Goal: Information Seeking & Learning: Learn about a topic

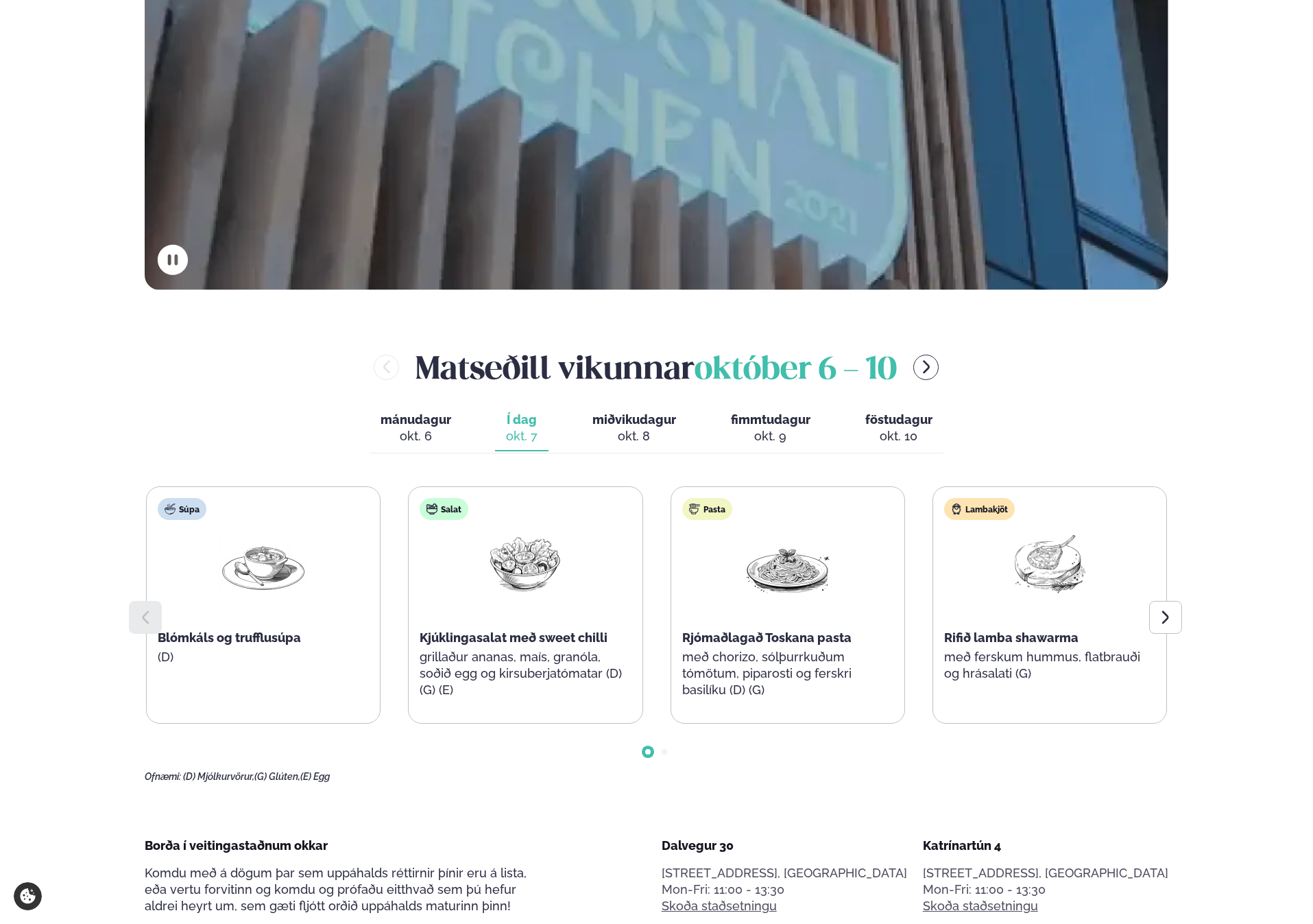
scroll to position [644, 0]
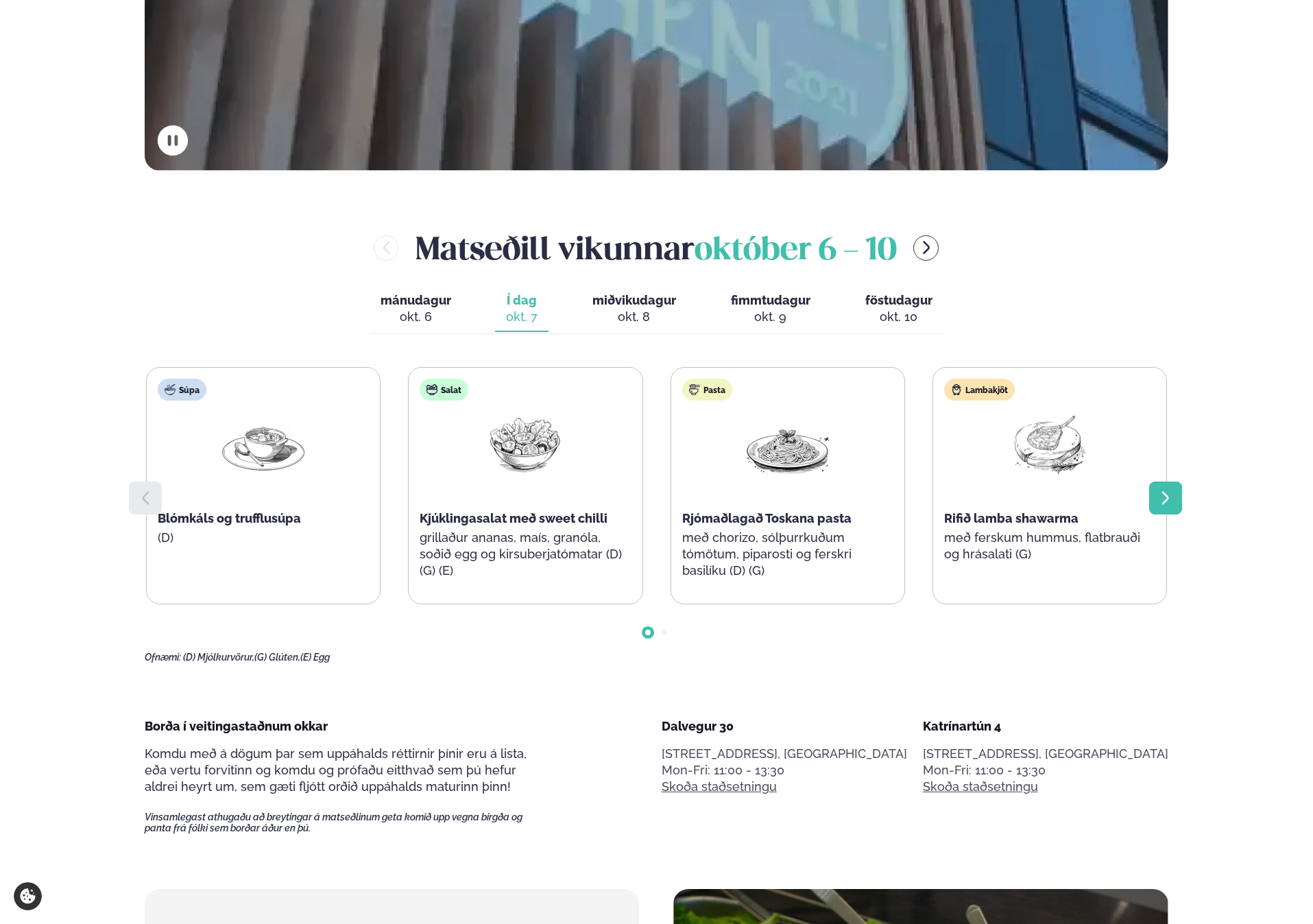
click at [1161, 513] on div at bounding box center [1165, 497] width 33 height 33
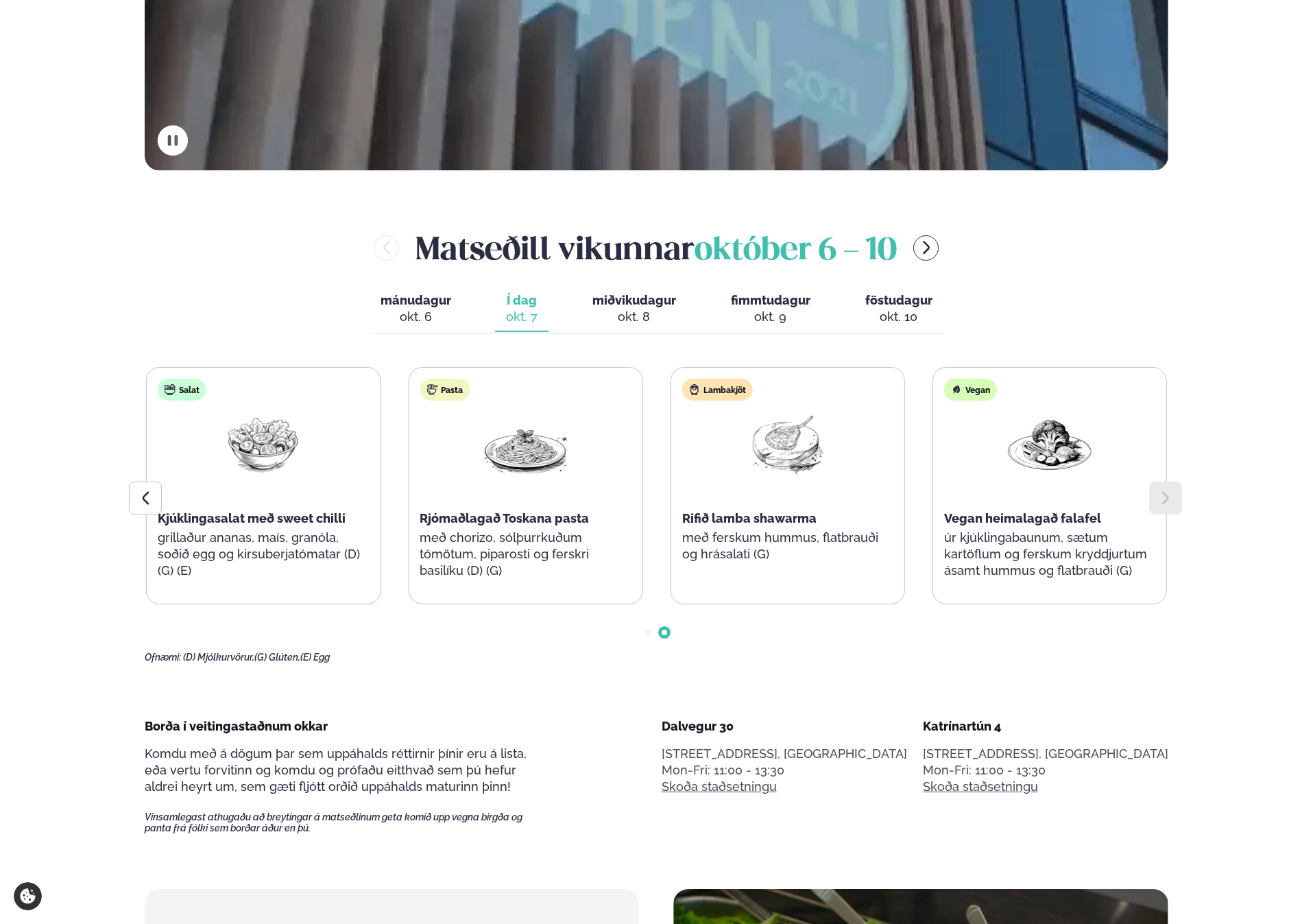
click at [1161, 512] on div at bounding box center [1165, 497] width 33 height 33
click at [147, 487] on div at bounding box center [145, 497] width 33 height 33
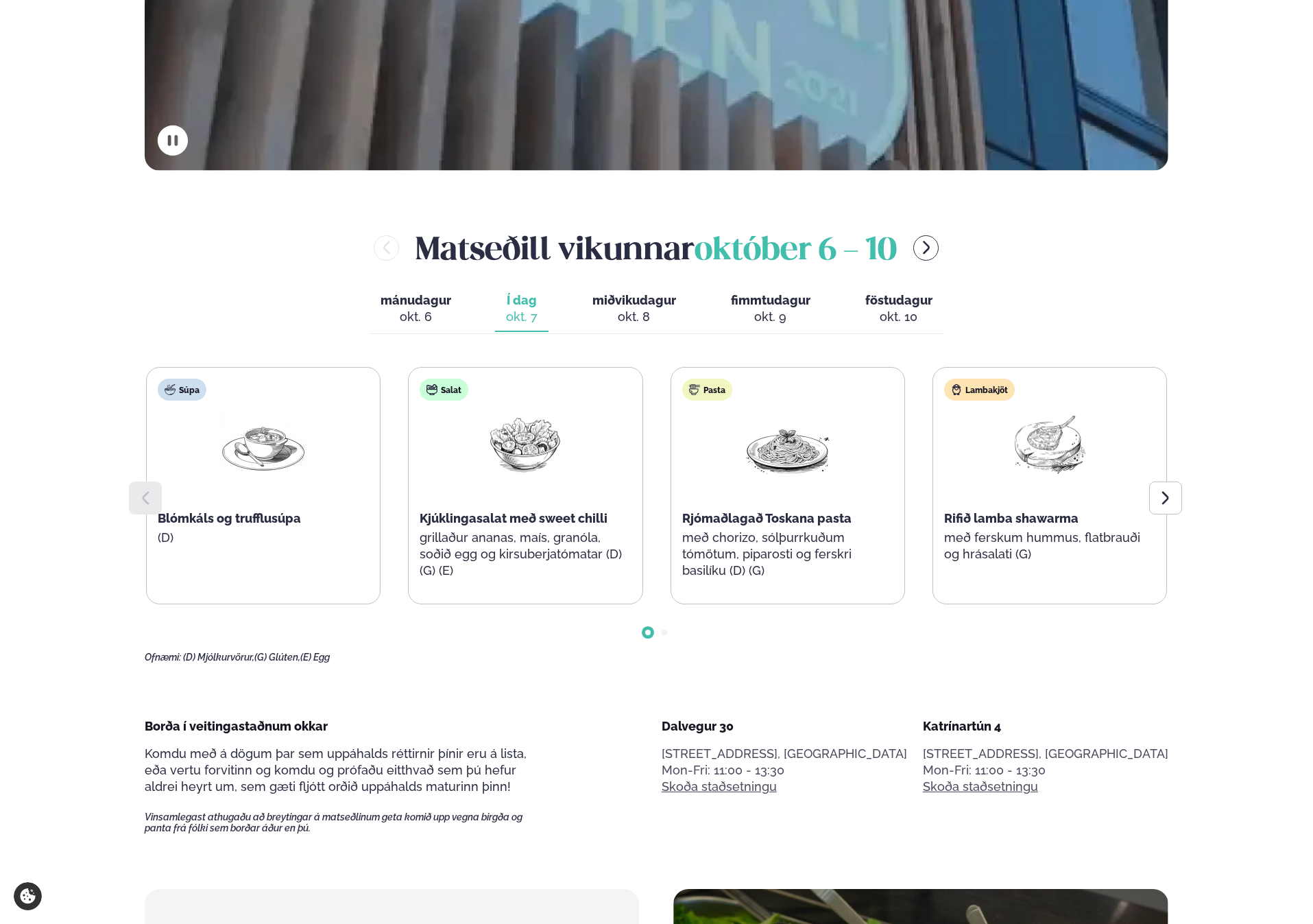
click at [147, 487] on div at bounding box center [145, 497] width 33 height 33
click at [640, 306] on span "miðvikudagur" at bounding box center [634, 300] width 83 height 14
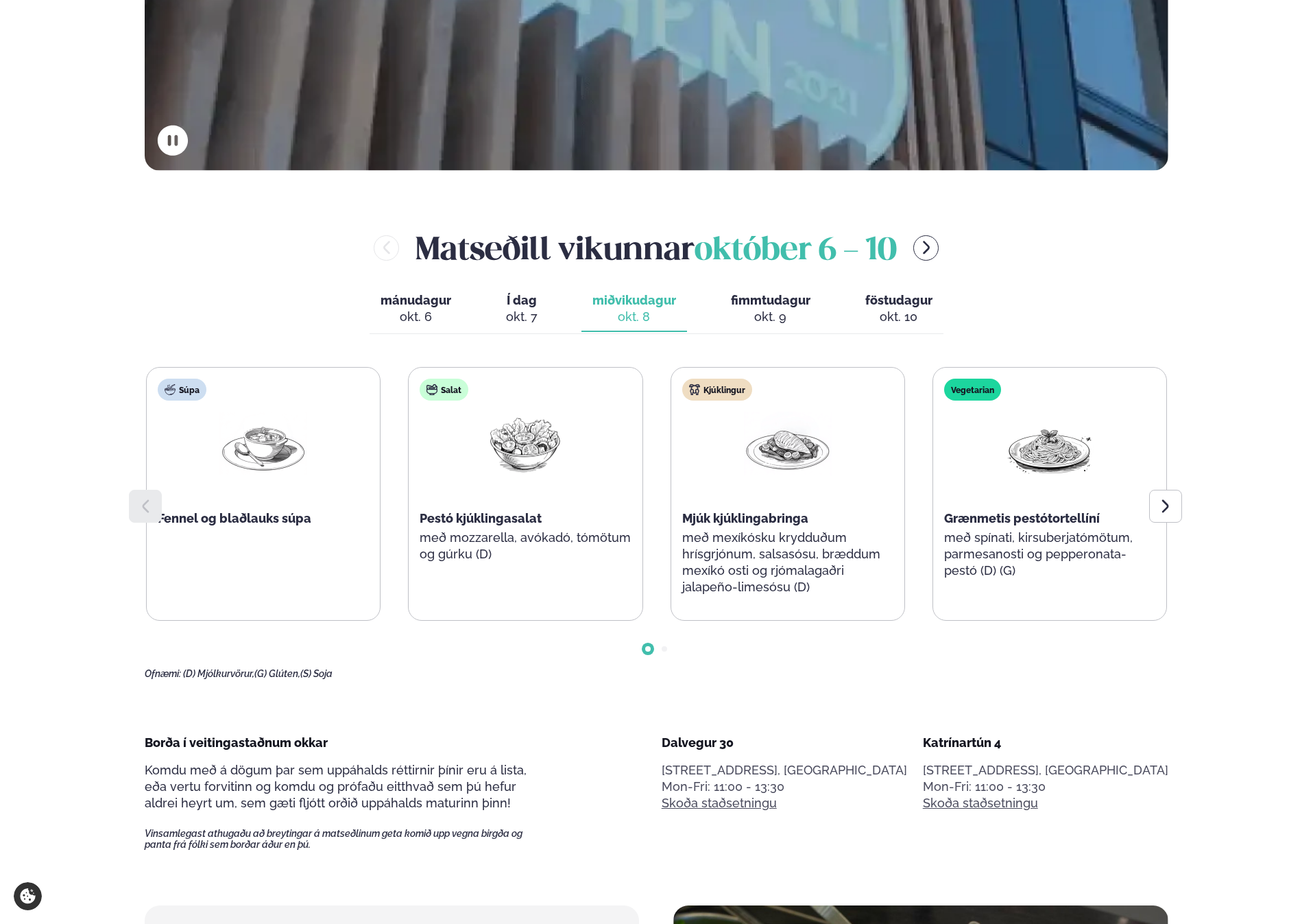
click at [778, 341] on div "[PERSON_NAME] [DATE] - [DATE] [PERSON_NAME]. [DATE] Í dag Í d. [DATE] miðvikuda…" at bounding box center [656, 452] width 1024 height 454
click at [779, 310] on div "okt. 9" at bounding box center [771, 317] width 80 height 17
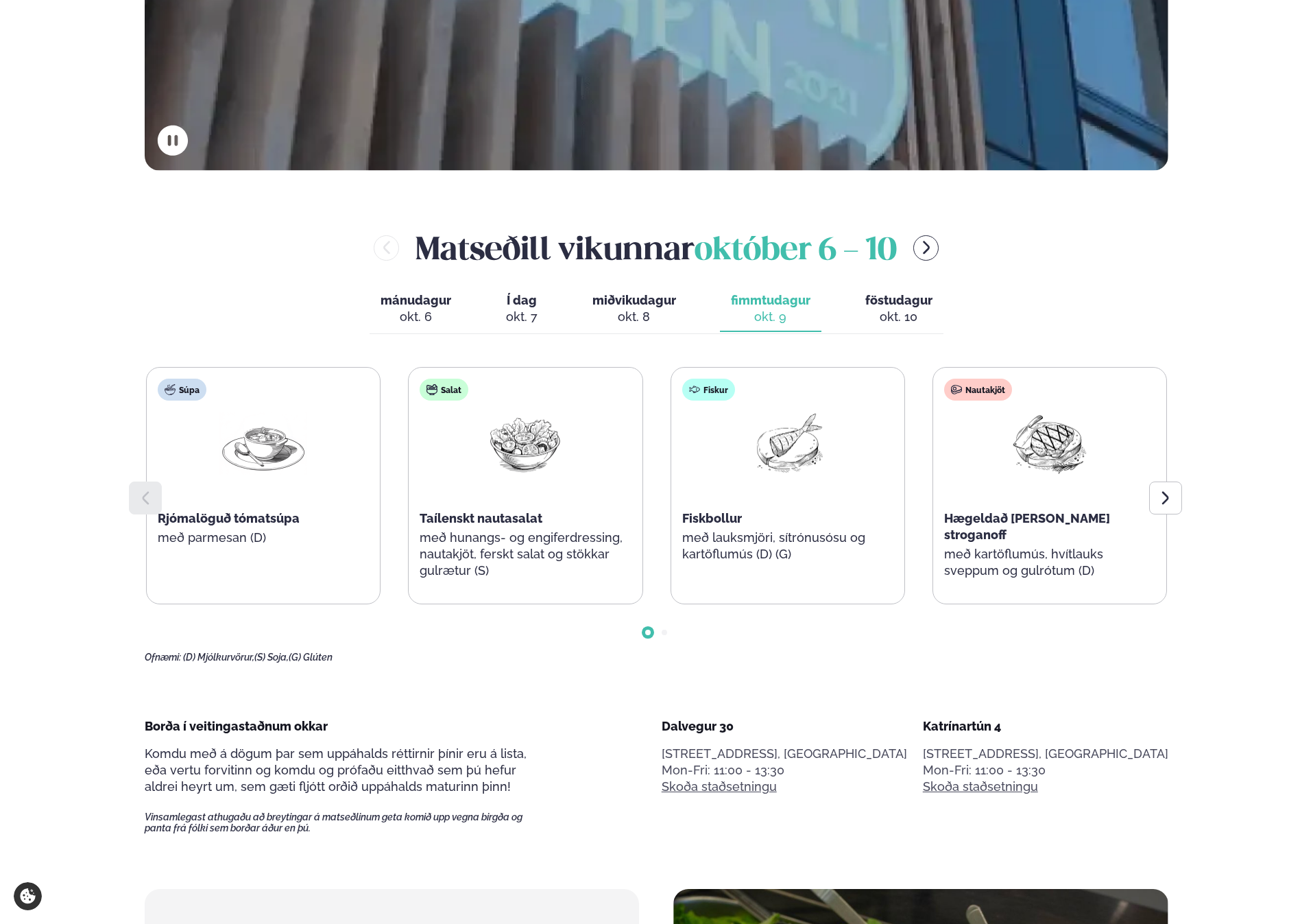
click at [875, 289] on button "föstudagur fös. [DATE]" at bounding box center [899, 309] width 90 height 45
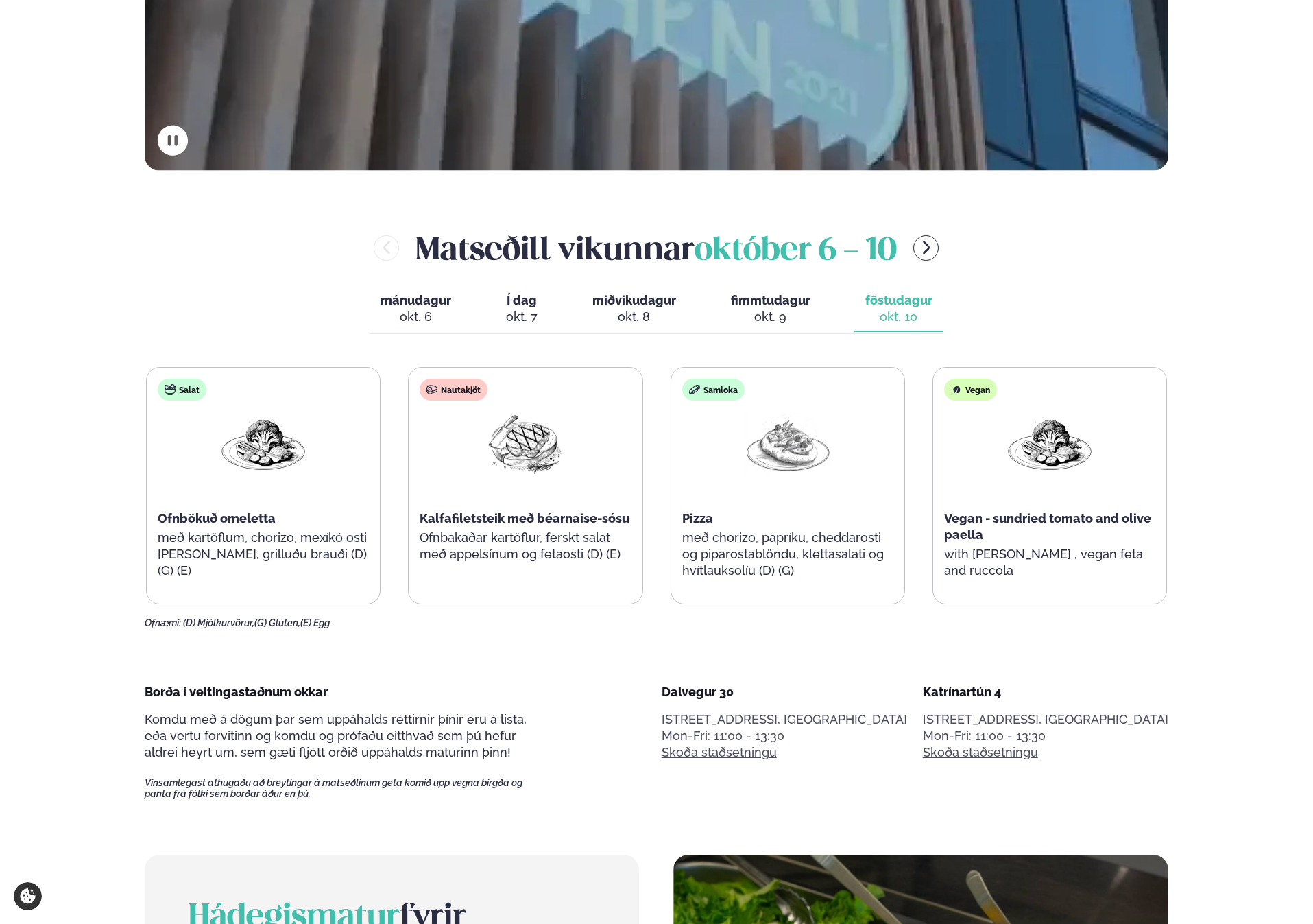
click at [795, 291] on button "fimmtudagur fim. [DATE]" at bounding box center [770, 309] width 101 height 45
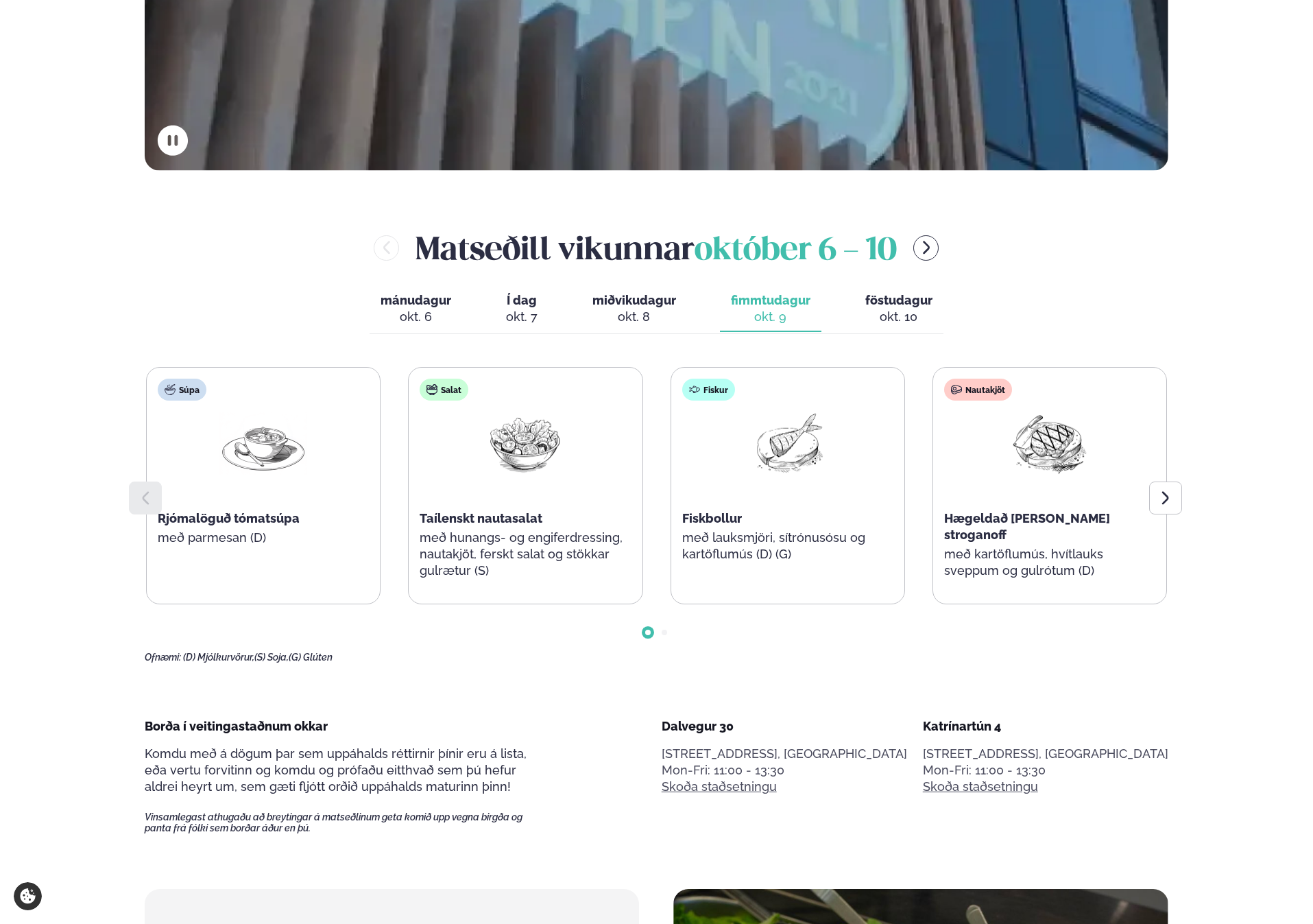
click at [864, 286] on button "föstudagur fös. [DATE]" at bounding box center [899, 309] width 90 height 45
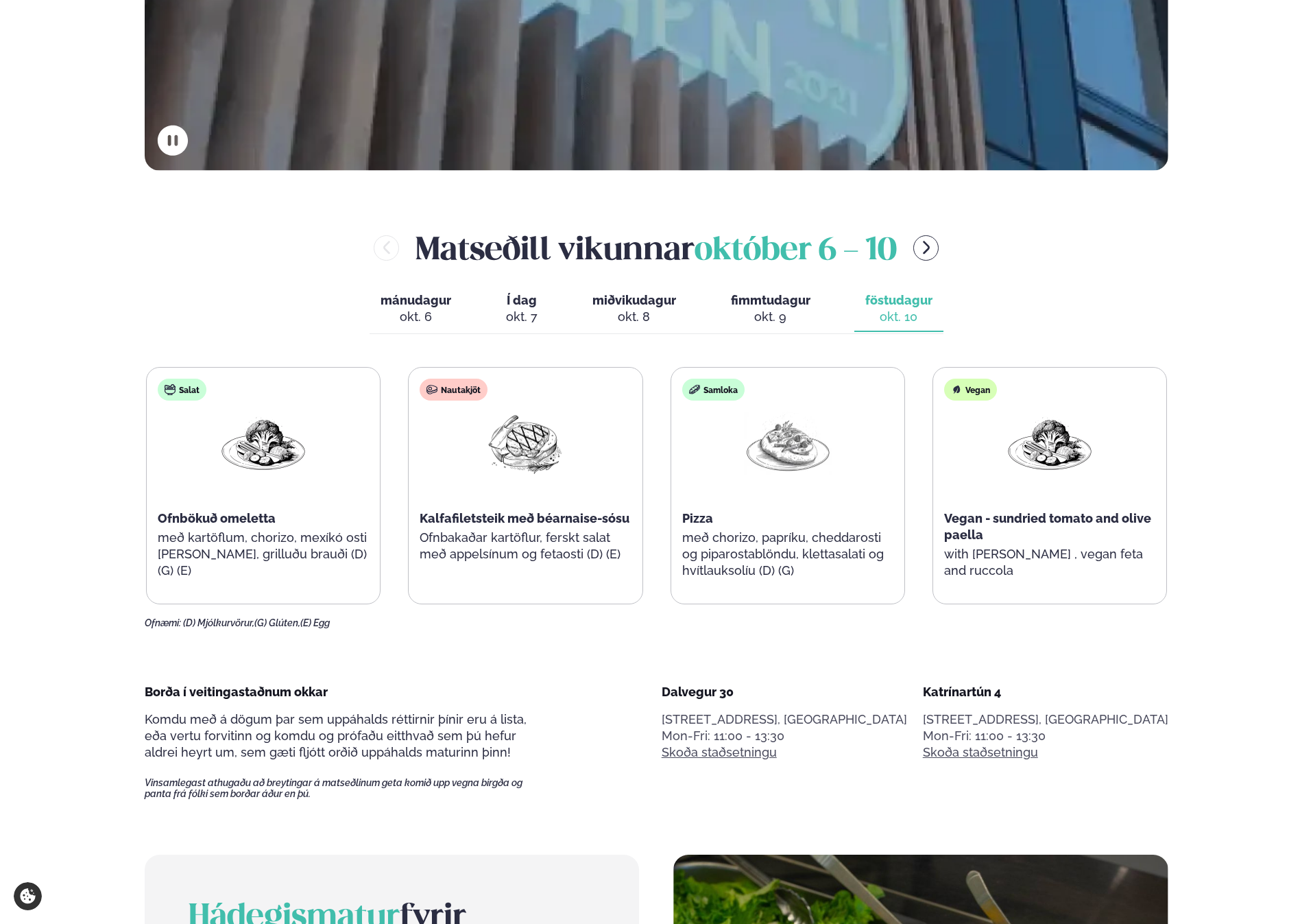
click at [809, 286] on button "fimmtudagur fim. [DATE]" at bounding box center [770, 309] width 101 height 45
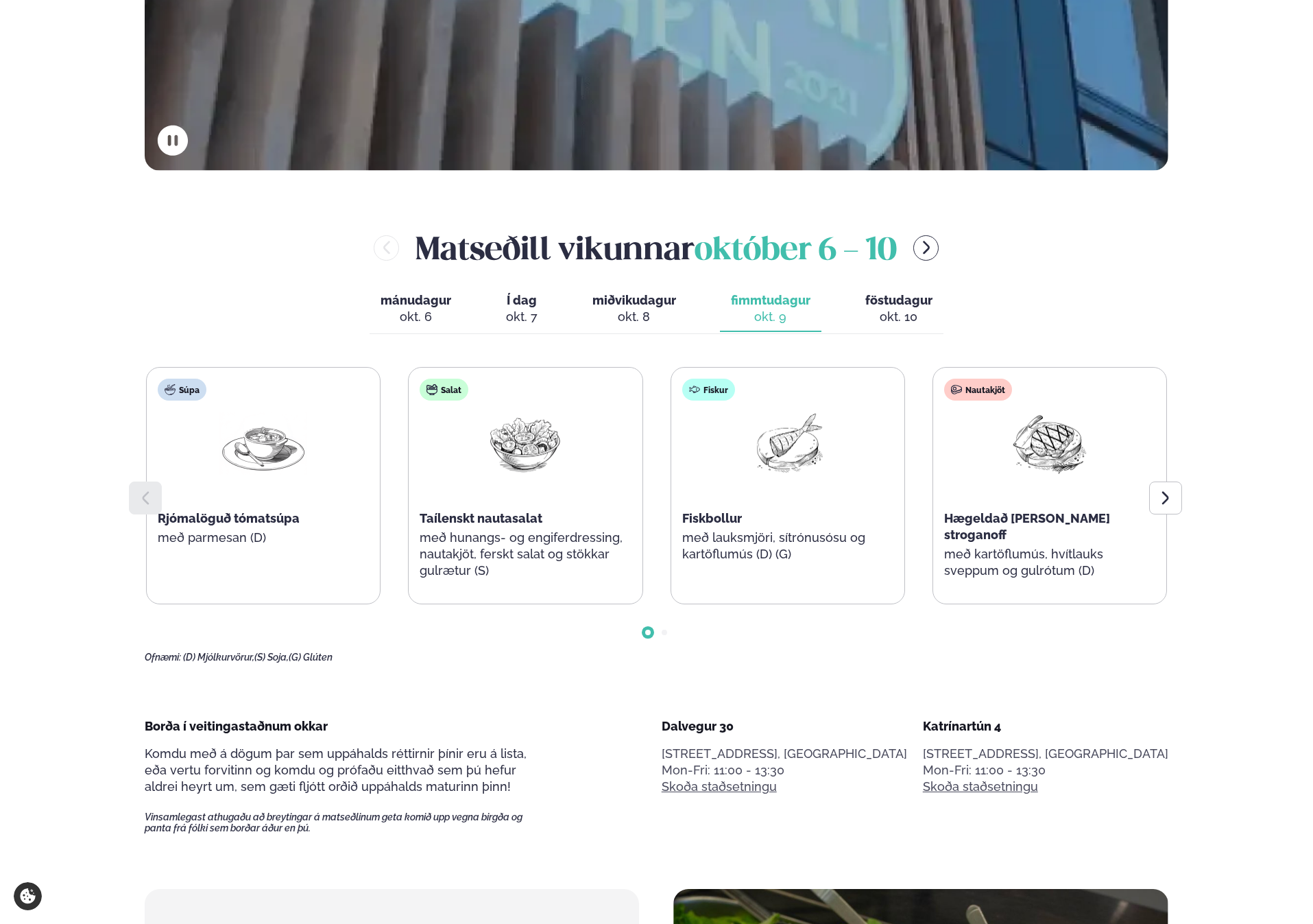
click at [851, 281] on div "[PERSON_NAME] [DATE] - [DATE] [PERSON_NAME]. [DATE] Í dag Í d. [DATE] miðvikuda…" at bounding box center [656, 444] width 1024 height 438
click at [874, 294] on span "föstudagur" at bounding box center [899, 300] width 67 height 14
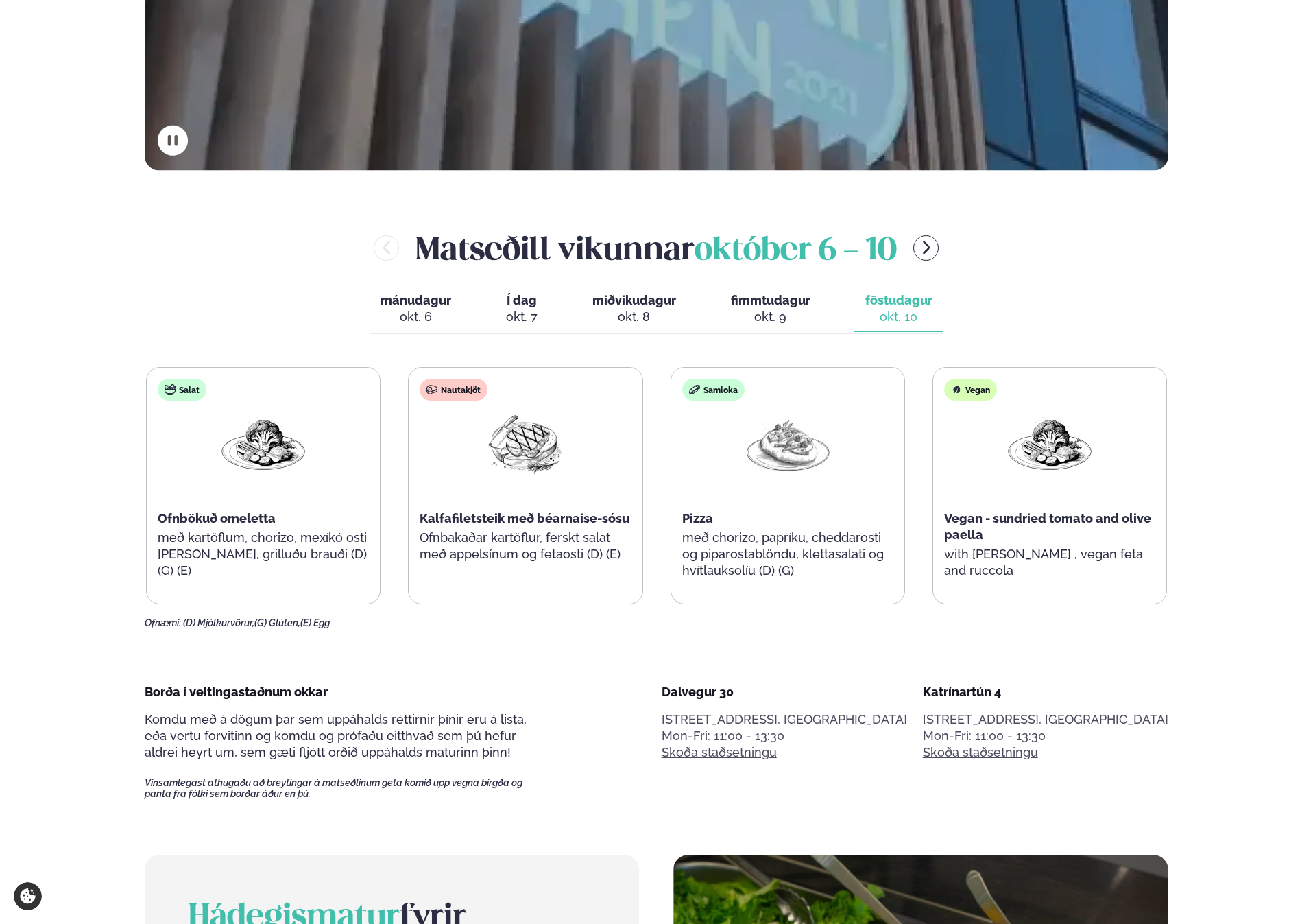
click at [782, 302] on span "fimmtudagur" at bounding box center [771, 300] width 80 height 14
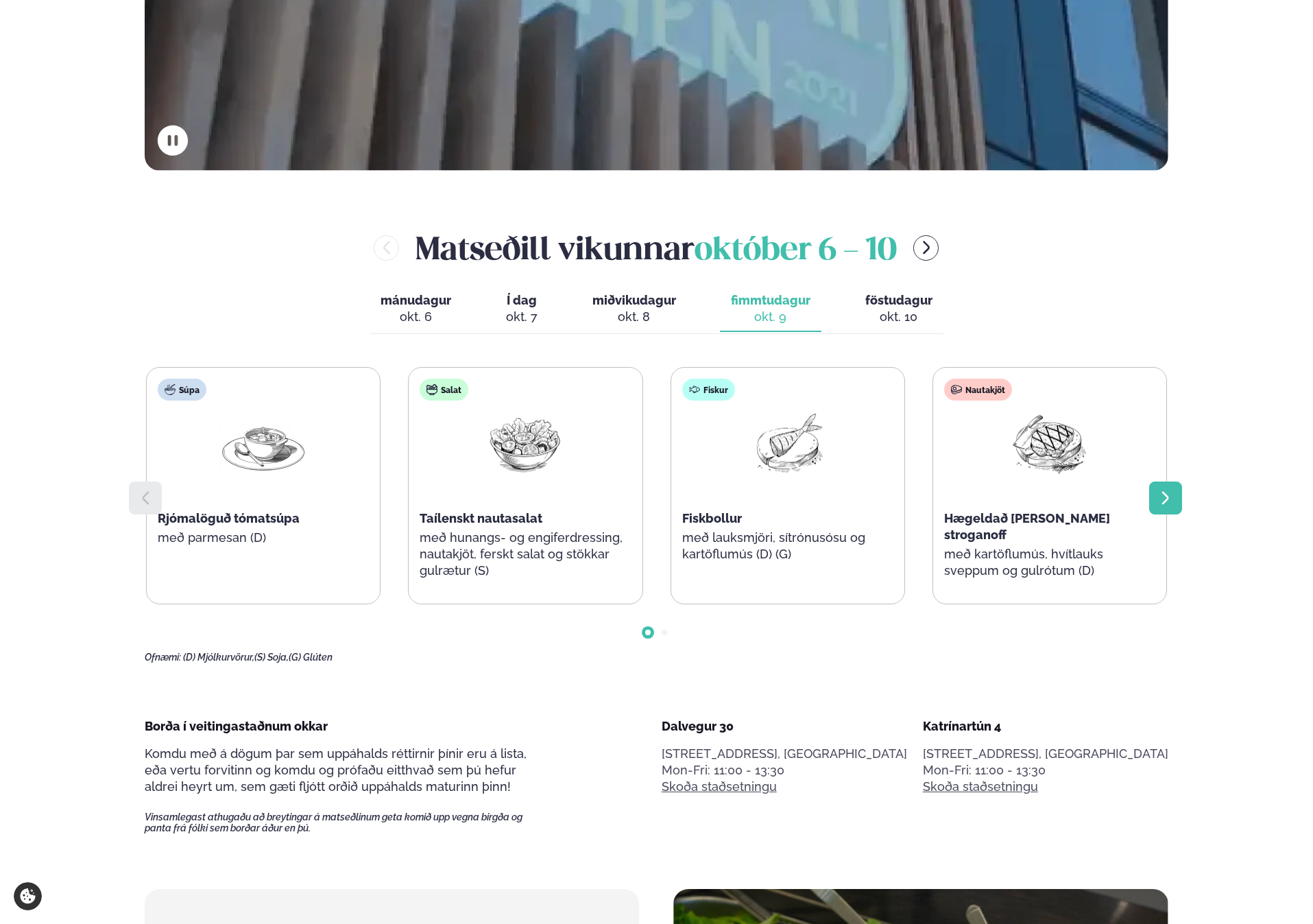
click at [1173, 489] on icon at bounding box center [1166, 497] width 17 height 17
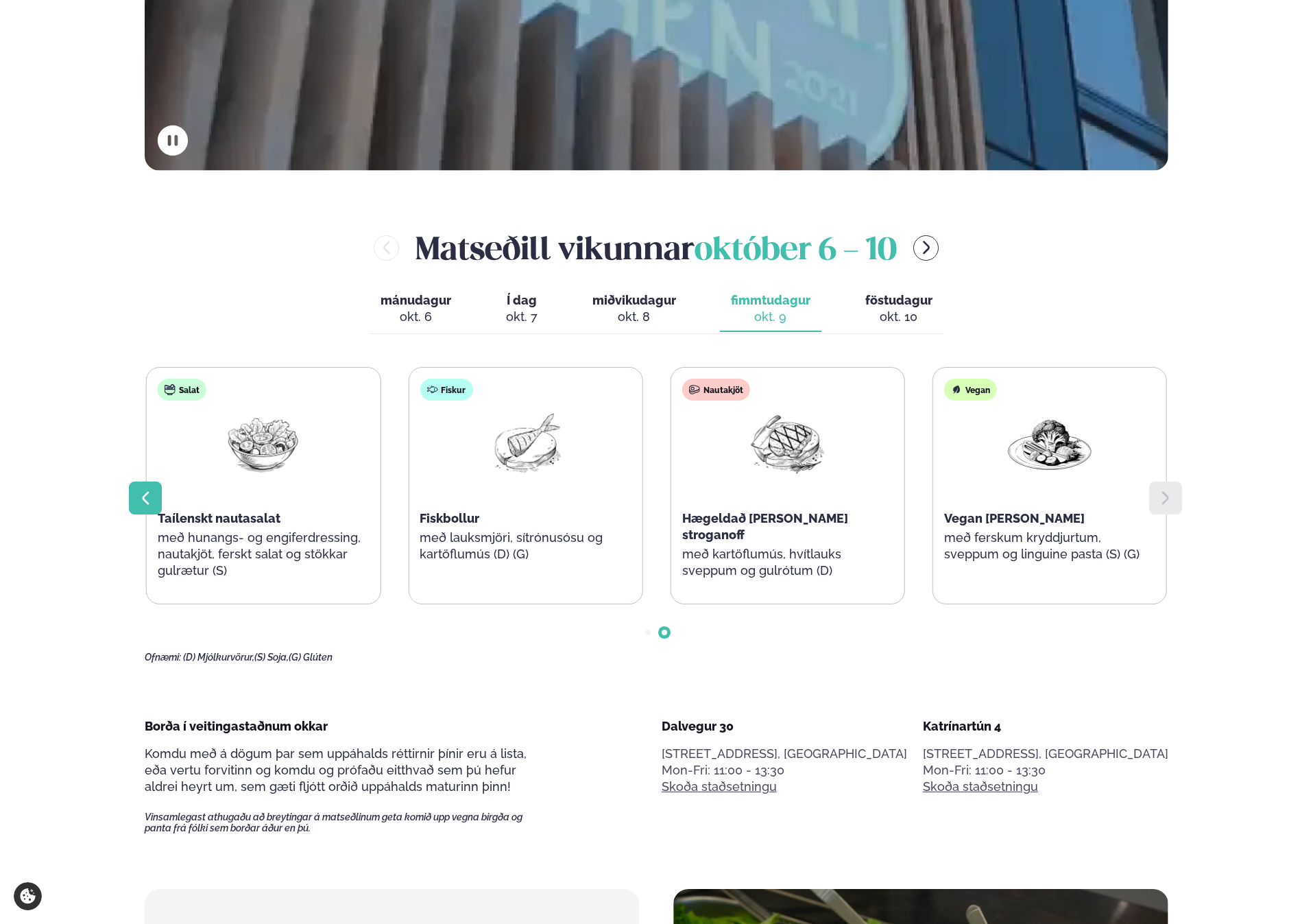
click at [144, 500] on icon at bounding box center [145, 497] width 17 height 17
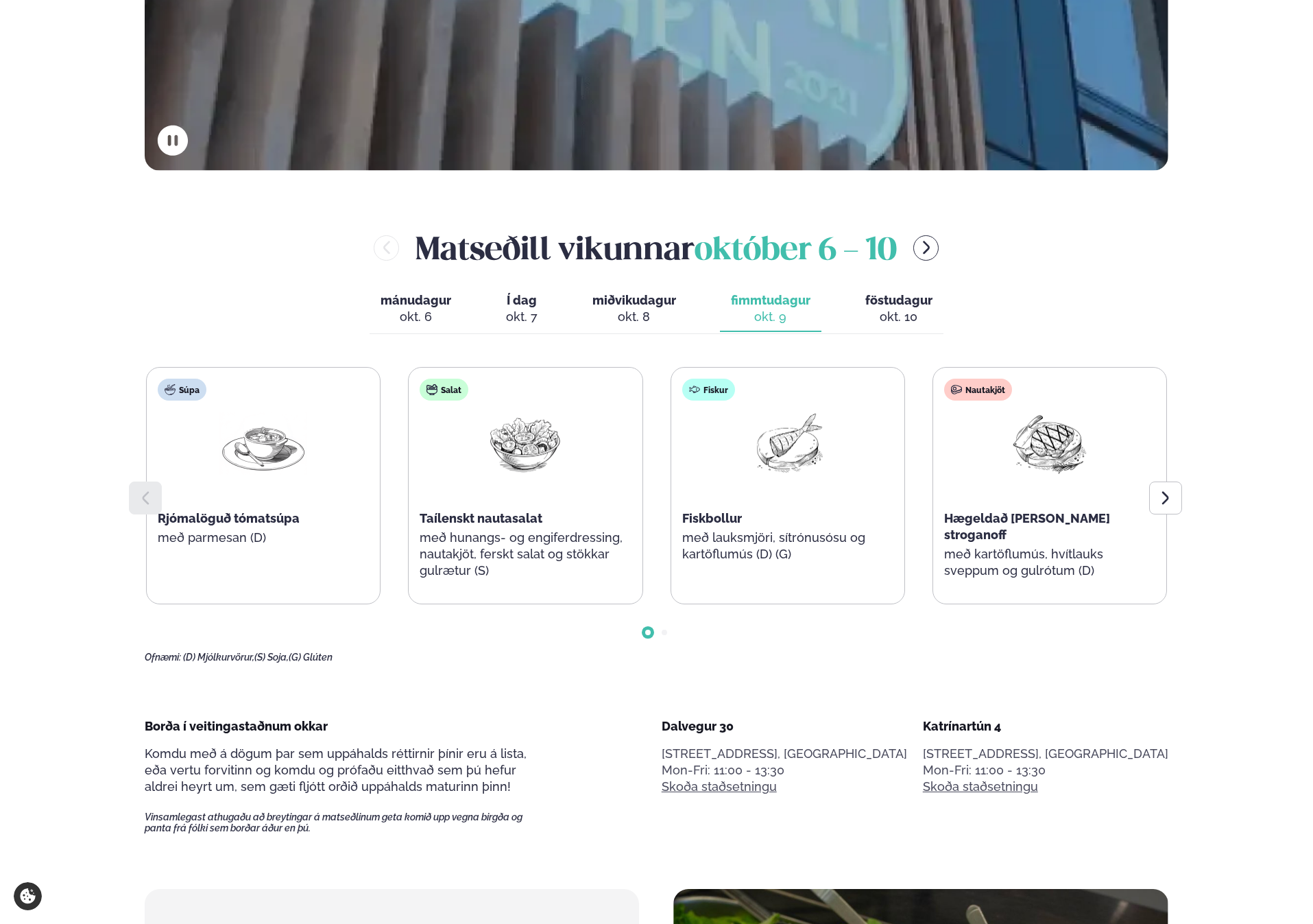
click at [618, 298] on span "miðvikudagur" at bounding box center [634, 300] width 83 height 14
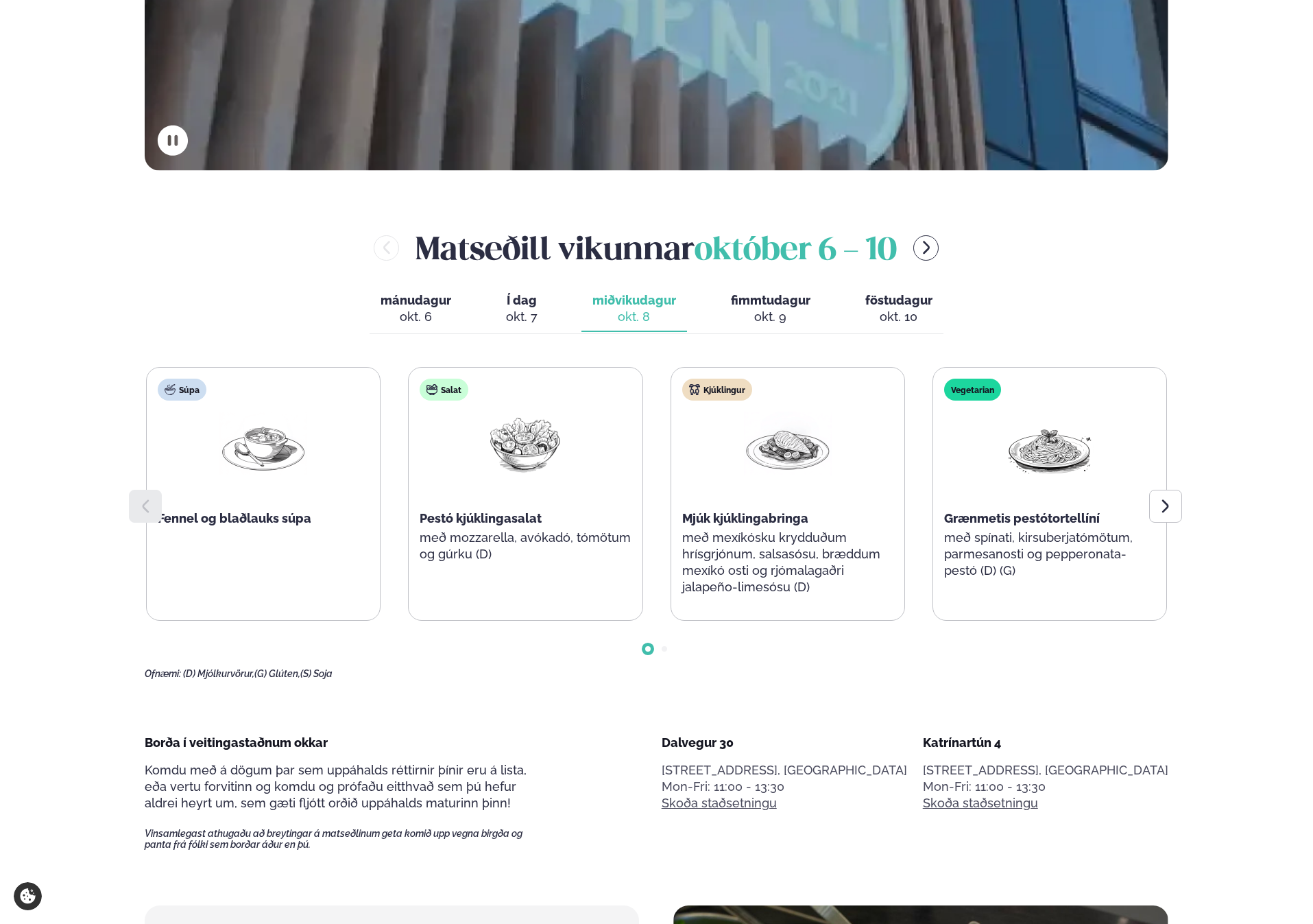
click at [554, 299] on div "mánudagur mán. [DATE] Í dag Í d. [DATE] miðvikudagur mið. [DATE] fimmtudagur fi…" at bounding box center [656, 309] width 574 height 47
click at [553, 310] on div "mánudagur mán. [DATE] Í dag Í d. [DATE] miðvikudagur mið. [DATE] fimmtudagur fi…" at bounding box center [656, 309] width 574 height 47
click at [526, 305] on span "Í dag" at bounding box center [522, 301] width 32 height 17
